Goal: Transaction & Acquisition: Purchase product/service

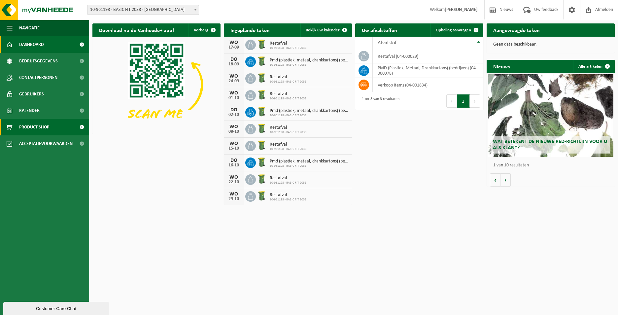
click at [64, 123] on link "Product Shop" at bounding box center [44, 127] width 89 height 17
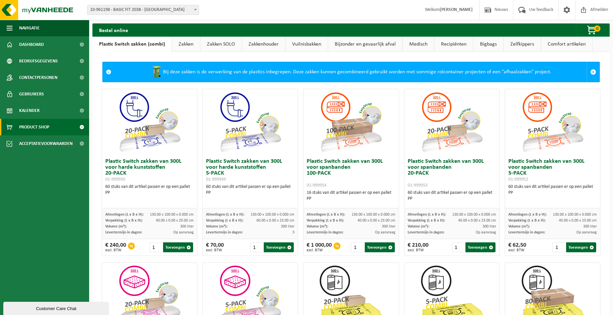
click at [192, 43] on link "Zakken" at bounding box center [186, 44] width 28 height 15
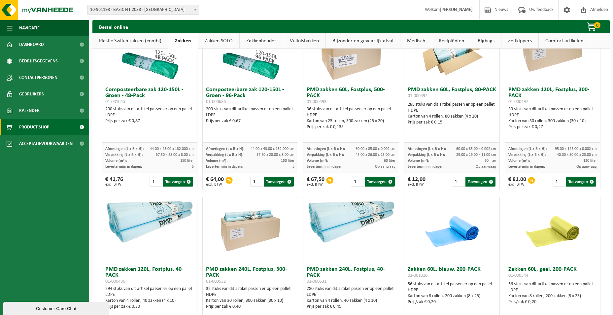
scroll to position [396, 0]
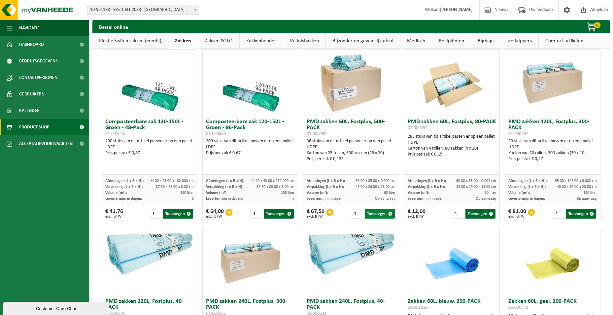
click at [378, 213] on button "Toevoegen" at bounding box center [380, 214] width 30 height 10
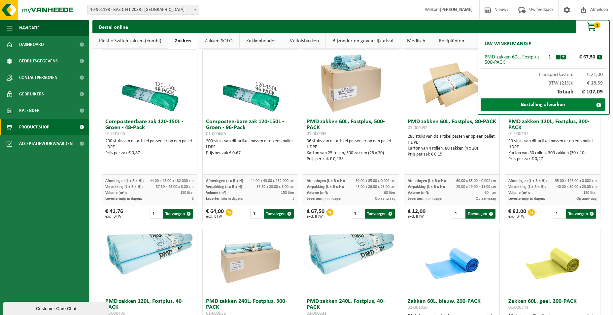
click at [539, 108] on link "Bestelling afwerken" at bounding box center [543, 104] width 125 height 13
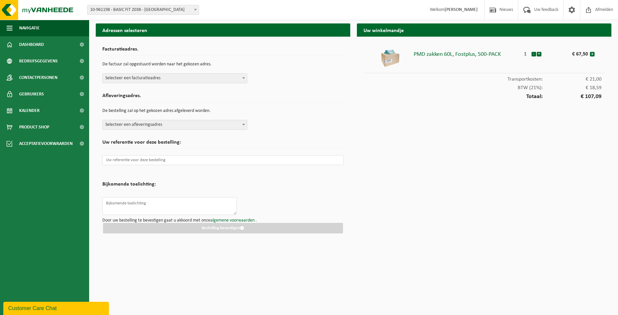
click at [175, 75] on span "Selecteer een facturatieadres" at bounding box center [175, 78] width 144 height 9
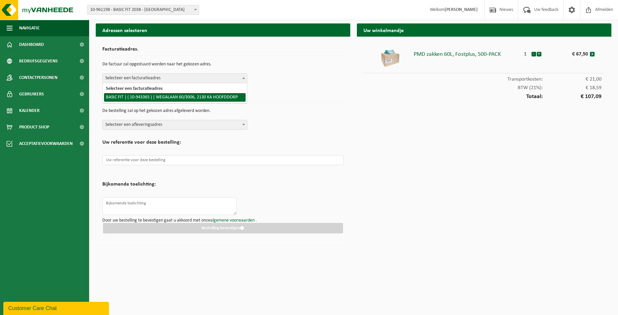
select select "140248"
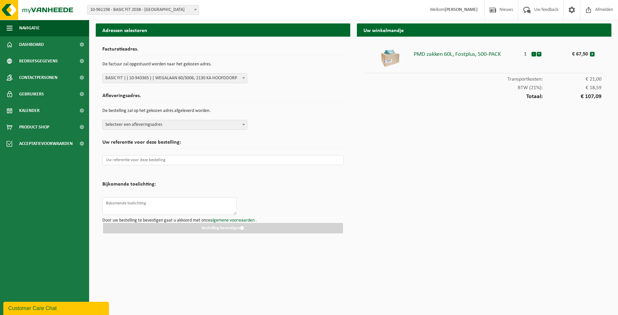
click at [190, 130] on form "Facturatieadres. De factuur zal opgestuurd worden naar het gekozen adres. Selec…" at bounding box center [222, 138] width 241 height 190
click at [189, 128] on span "Selecteer een afleveringsadres" at bounding box center [175, 124] width 144 height 9
type input "2144"
select select "150642"
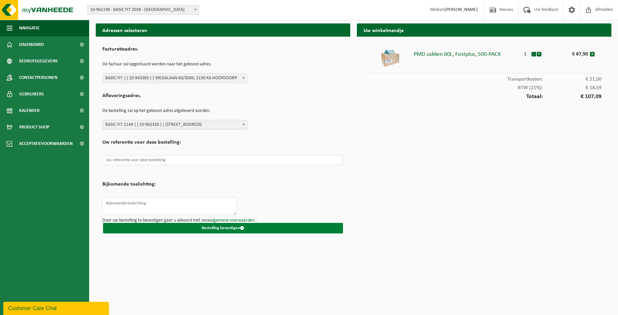
click at [262, 225] on button "Bestelling bevestigen" at bounding box center [223, 228] width 240 height 11
